Goal: Transaction & Acquisition: Book appointment/travel/reservation

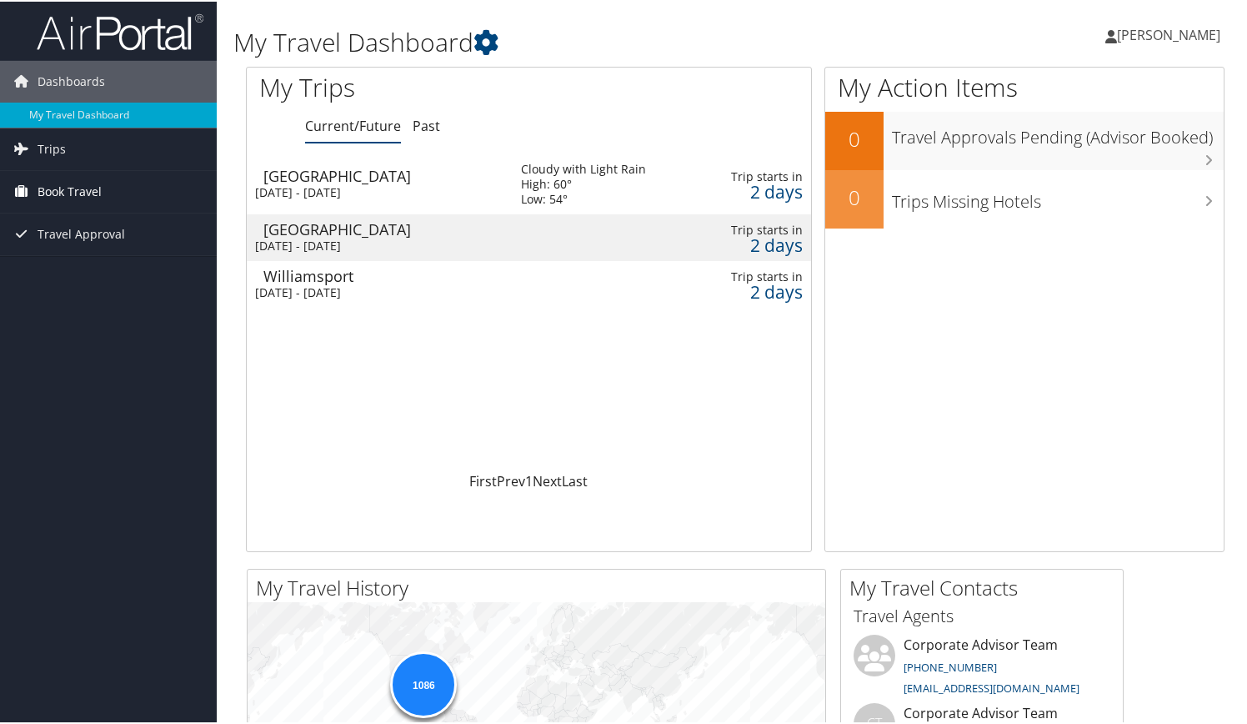
click at [95, 190] on span "Book Travel" at bounding box center [70, 190] width 64 height 42
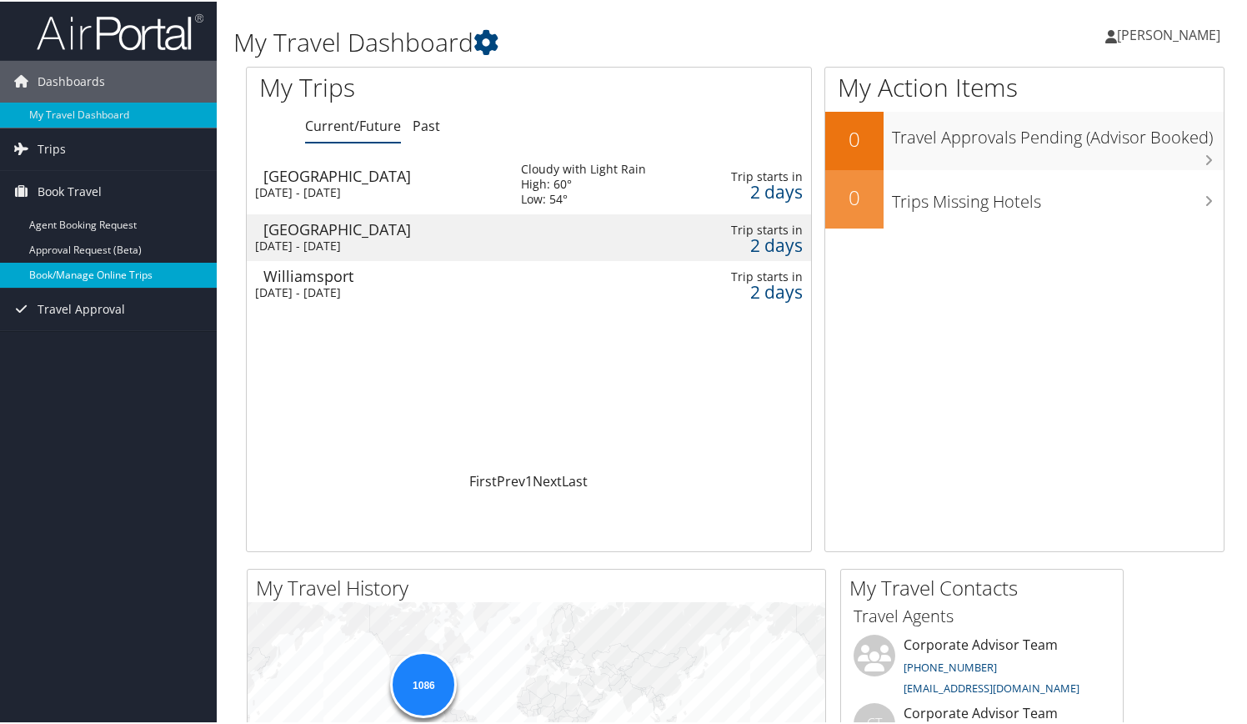
click at [117, 273] on link "Book/Manage Online Trips" at bounding box center [108, 273] width 217 height 25
